Goal: Information Seeking & Learning: Check status

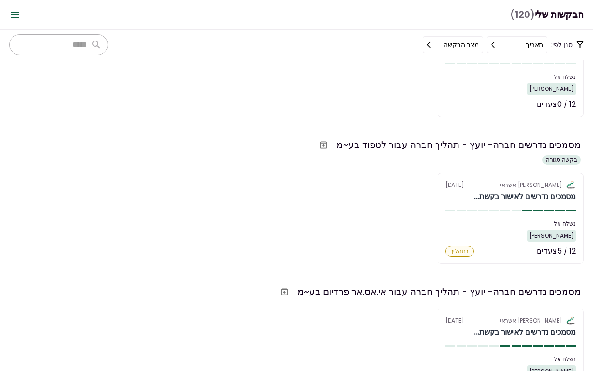
scroll to position [220, 0]
